Goal: Task Accomplishment & Management: Manage account settings

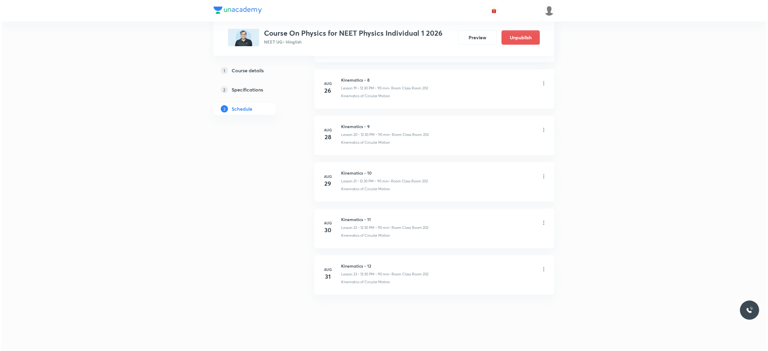
scroll to position [1205, 0]
click at [543, 269] on icon at bounding box center [543, 269] width 6 height 6
click at [494, 284] on li "Edit" at bounding box center [509, 284] width 66 height 11
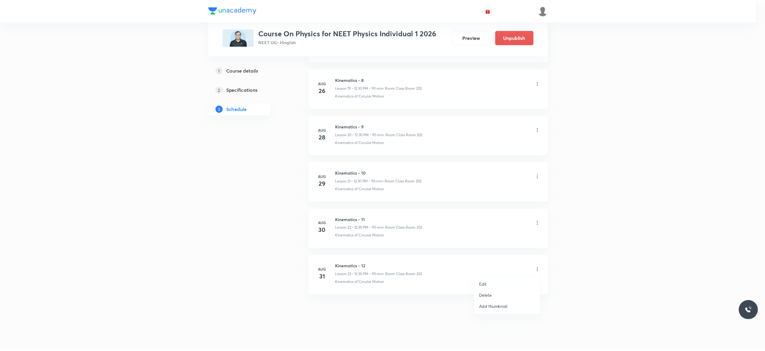
scroll to position [1160, 0]
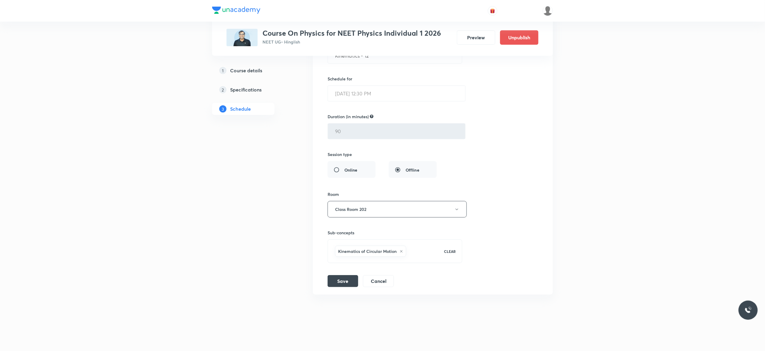
click at [510, 200] on div "Session title 15/99 Kinematics - 12 ​ Schedule for [DATE] 12:30 PM ​ Duration (…" at bounding box center [433, 156] width 211 height 261
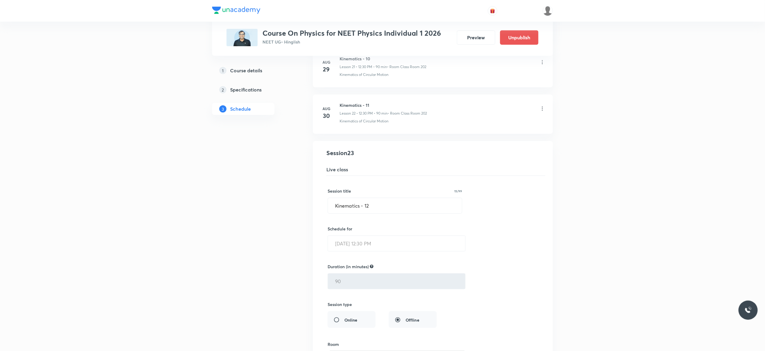
scroll to position [1064, 0]
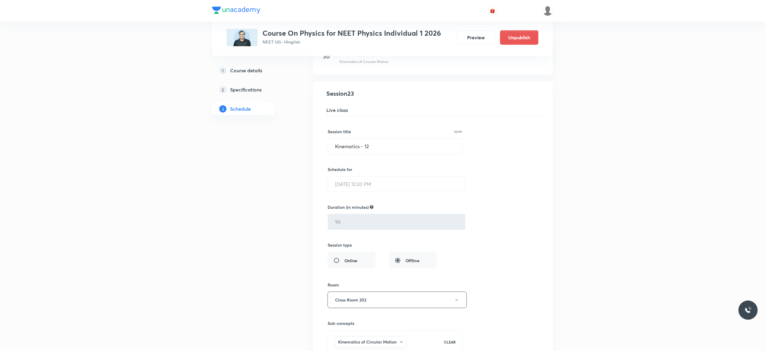
click at [486, 197] on div "Session title 15/99 Kinematics - 12 ​ Schedule for [DATE] 12:30 PM ​ Duration (…" at bounding box center [433, 246] width 211 height 261
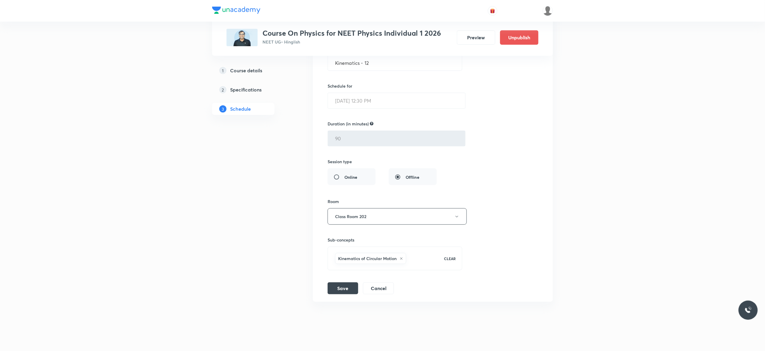
scroll to position [1160, 0]
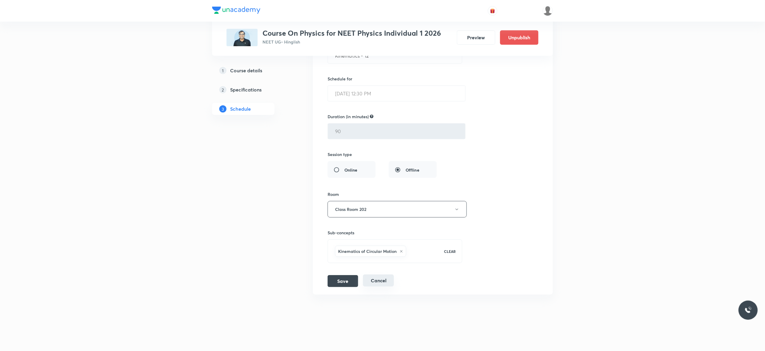
click at [378, 281] on button "Cancel" at bounding box center [378, 281] width 31 height 12
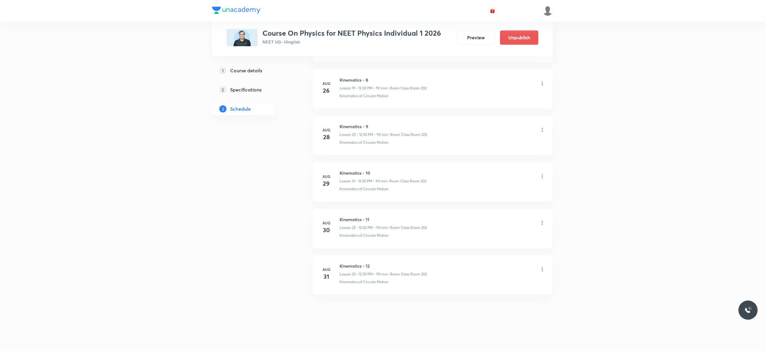
click at [542, 271] on icon at bounding box center [543, 269] width 6 height 6
click at [490, 283] on li "Edit" at bounding box center [509, 284] width 66 height 11
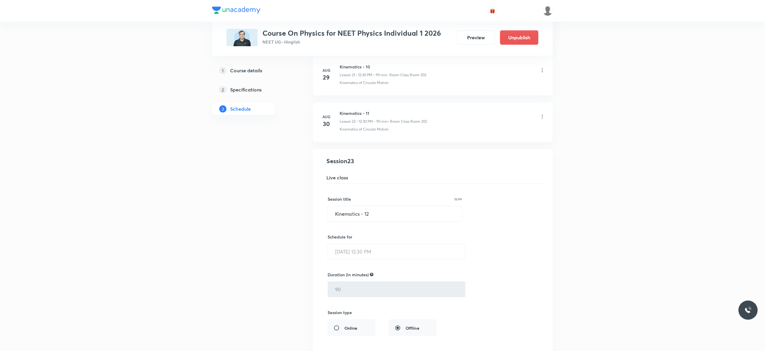
scroll to position [1144, 0]
